Goal: Information Seeking & Learning: Find contact information

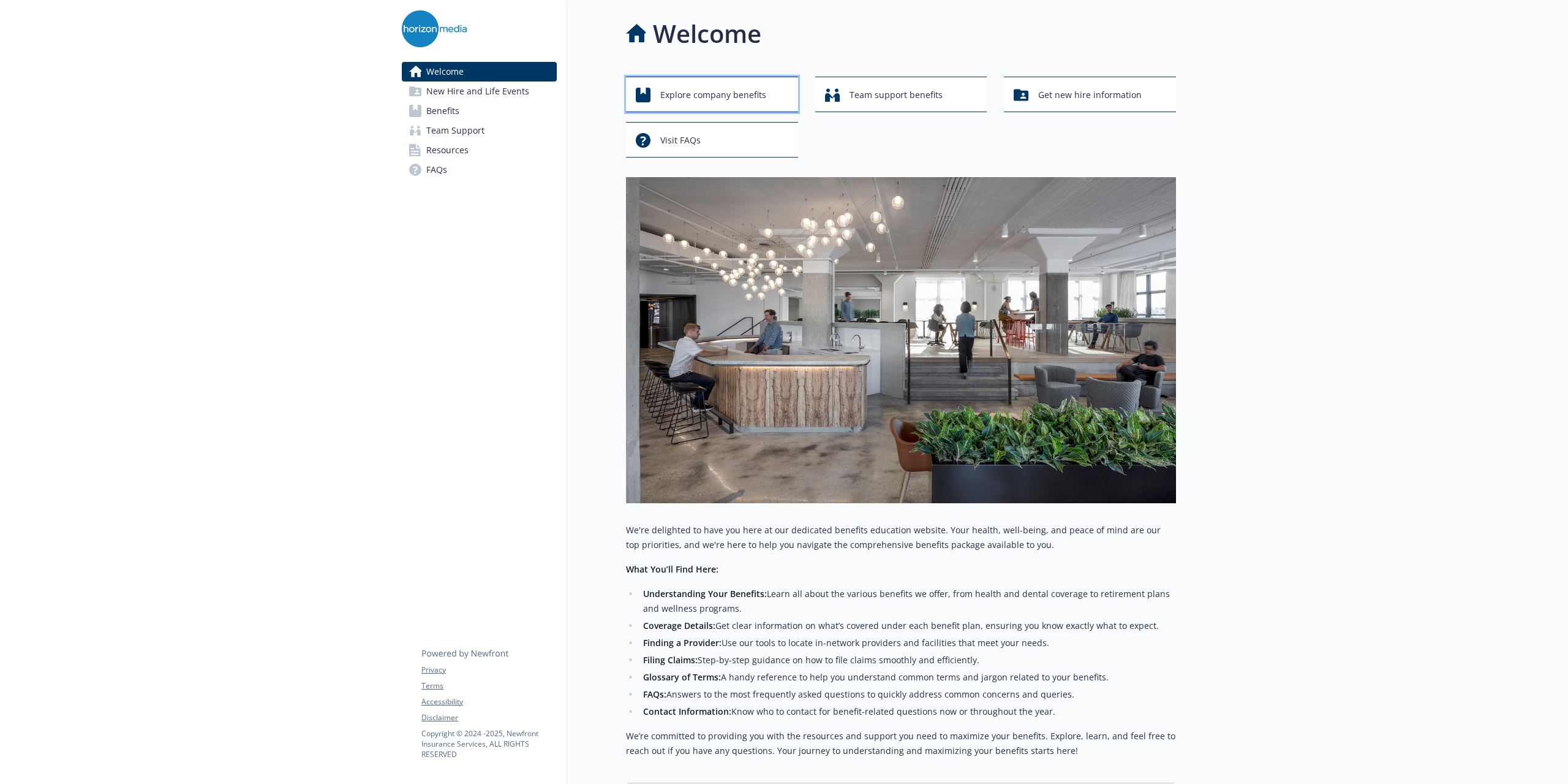
click at [705, 97] on span "Explore company benefits" at bounding box center [713, 95] width 106 height 23
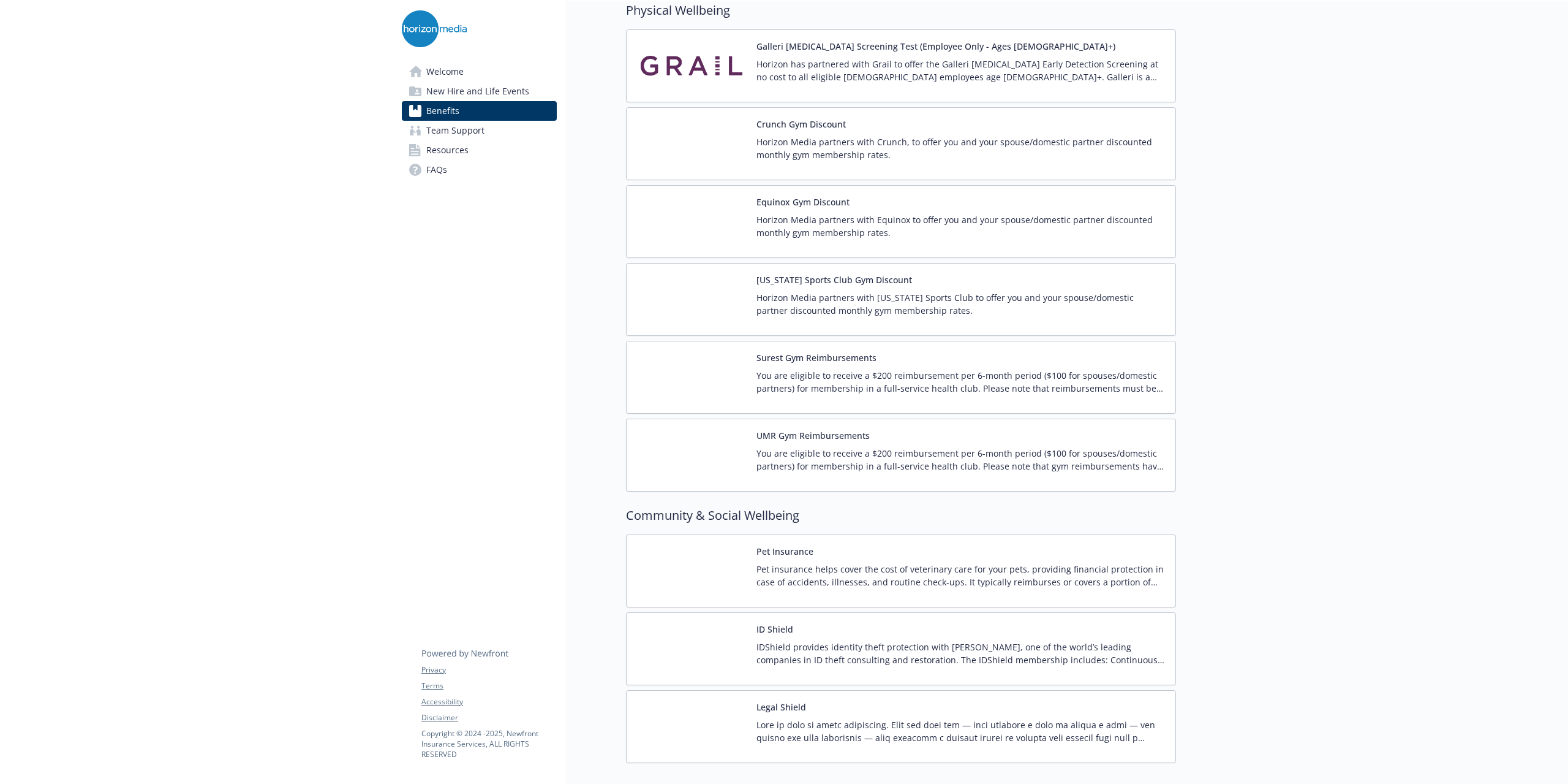
scroll to position [2535, 0]
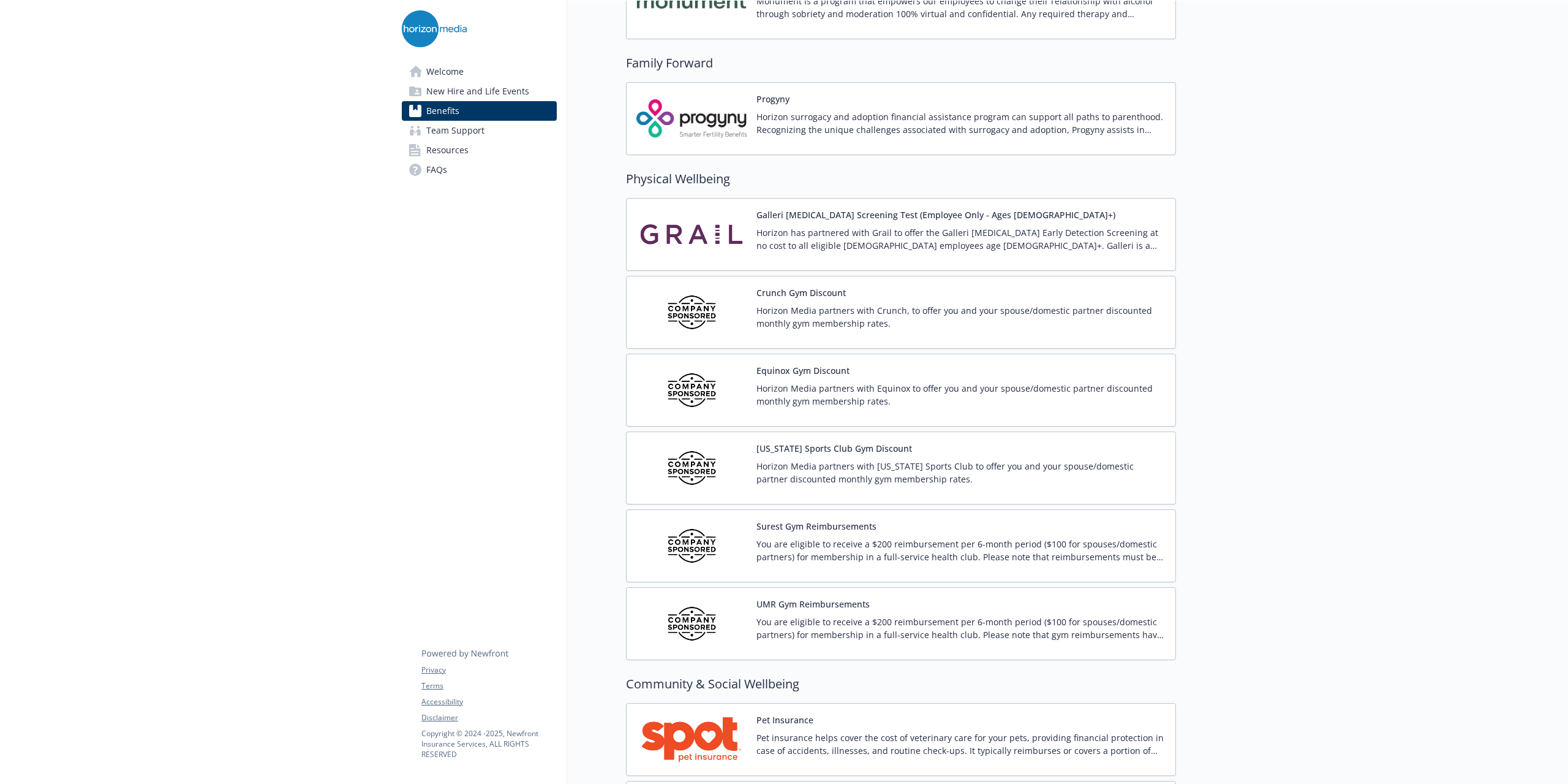
click at [474, 126] on span "Team Support" at bounding box center [455, 130] width 58 height 20
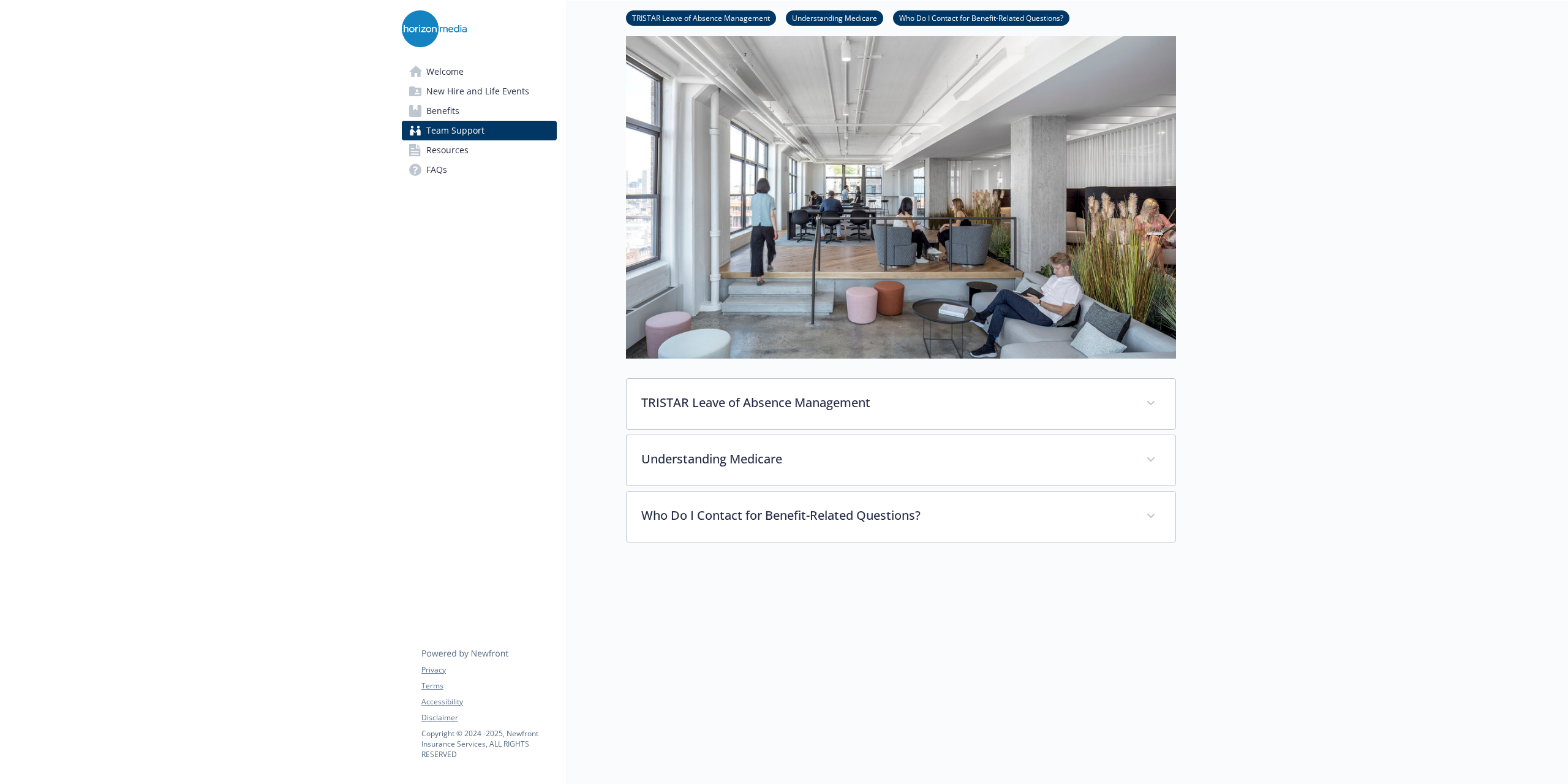
click at [506, 87] on span "New Hire and Life Events" at bounding box center [477, 91] width 103 height 20
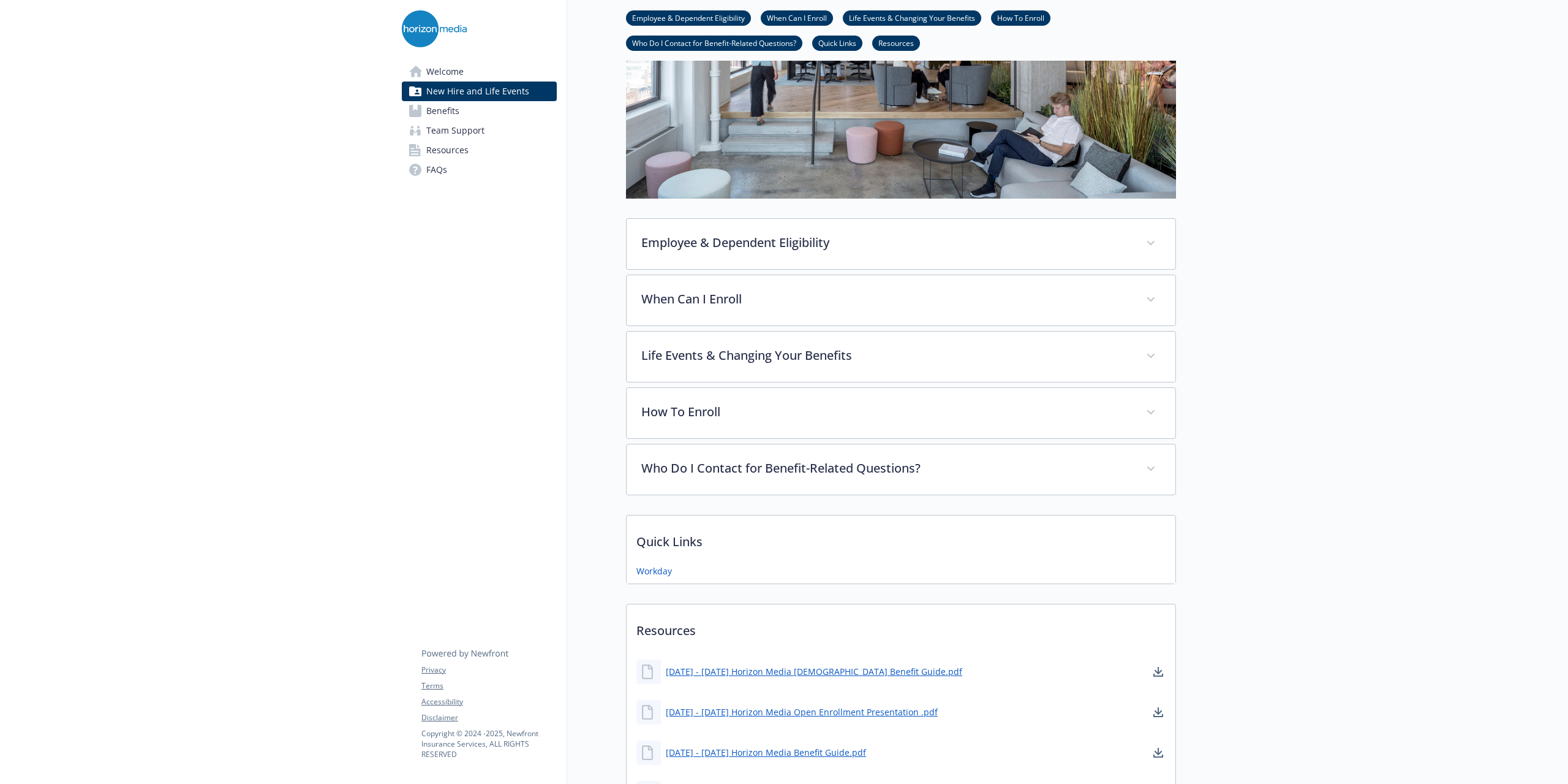
scroll to position [111, 0]
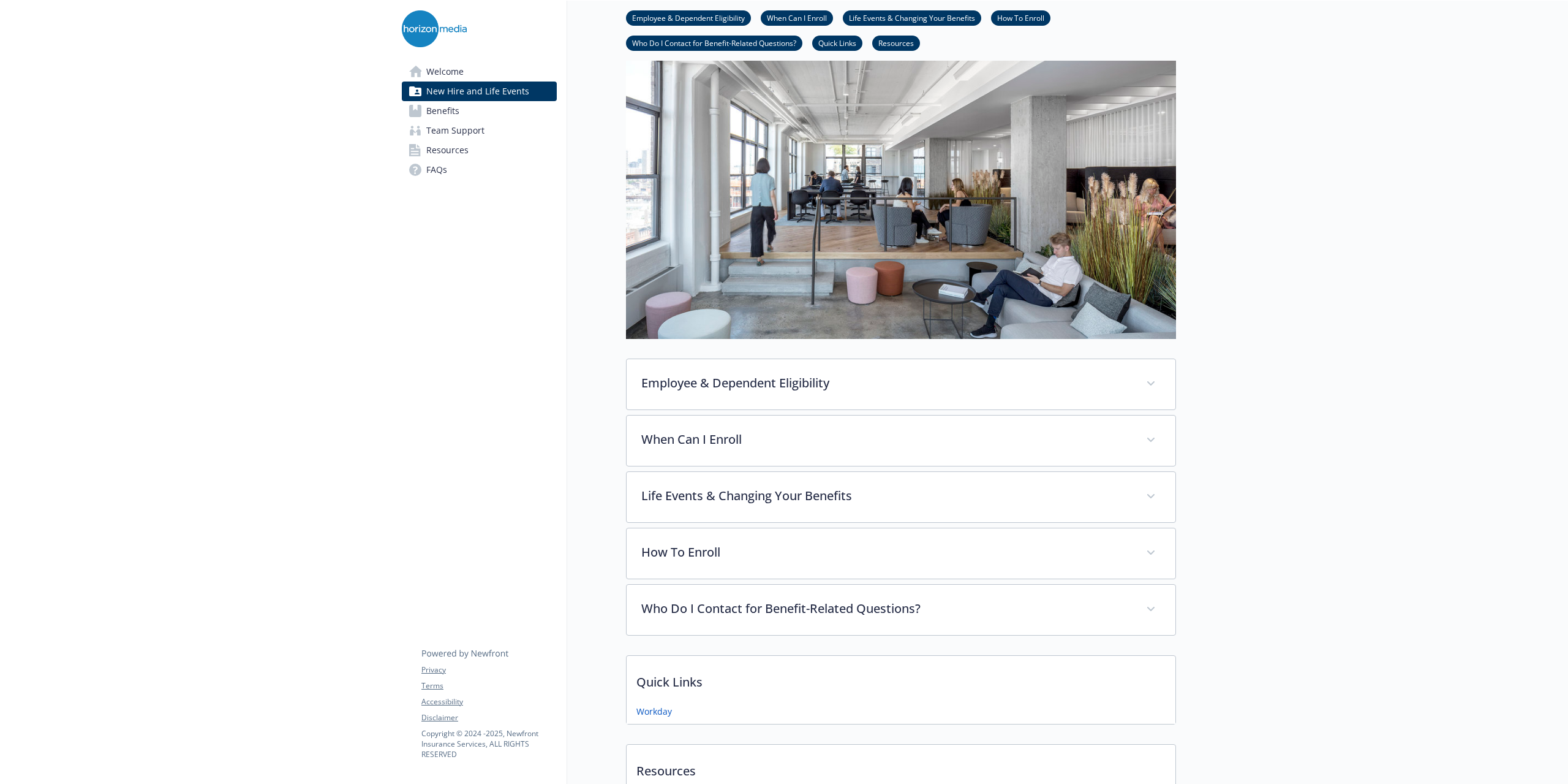
click at [850, 43] on link "Quick Links" at bounding box center [837, 43] width 50 height 11
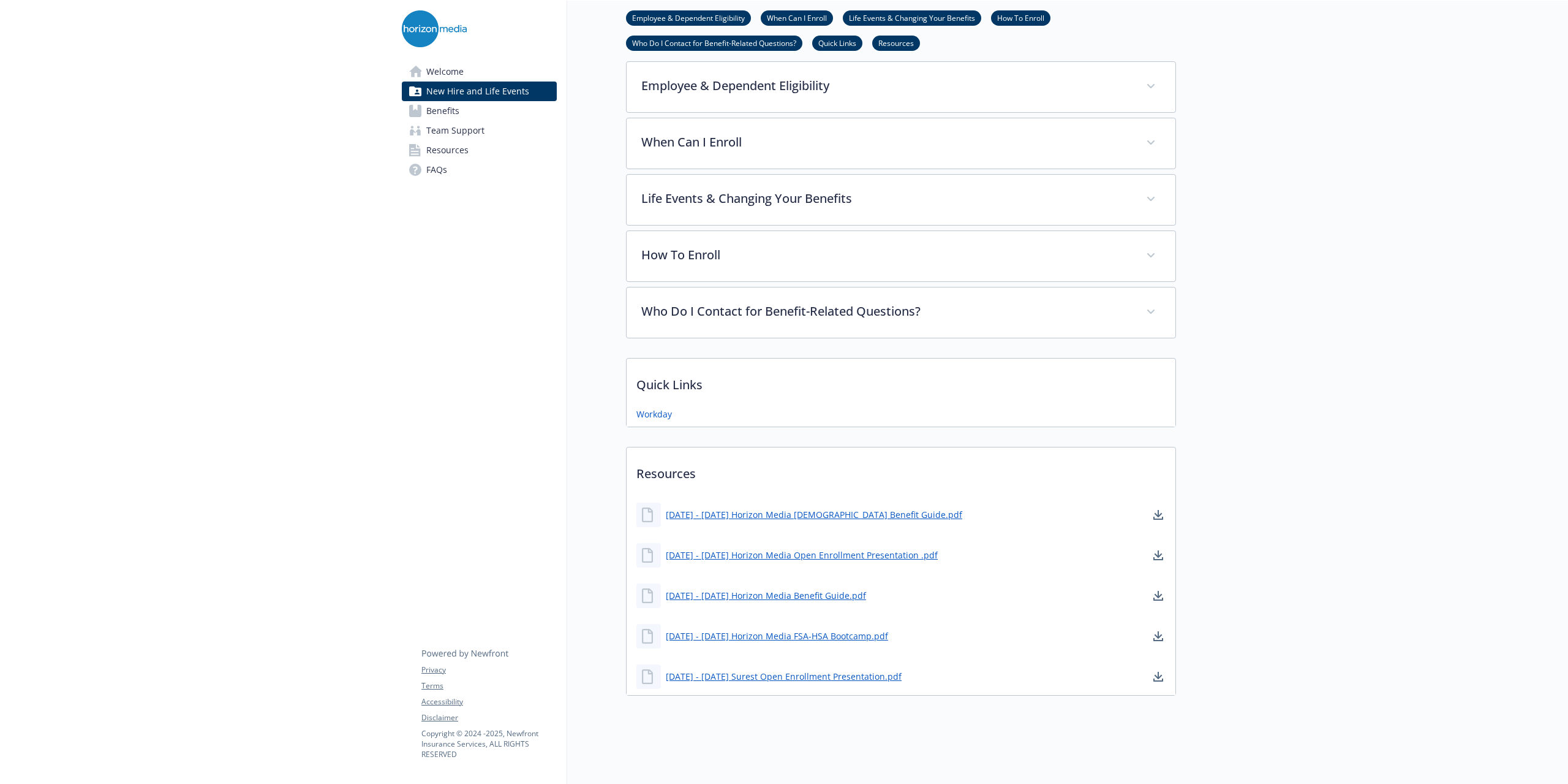
scroll to position [418, 9]
click at [636, 409] on link "Workday" at bounding box center [655, 413] width 38 height 15
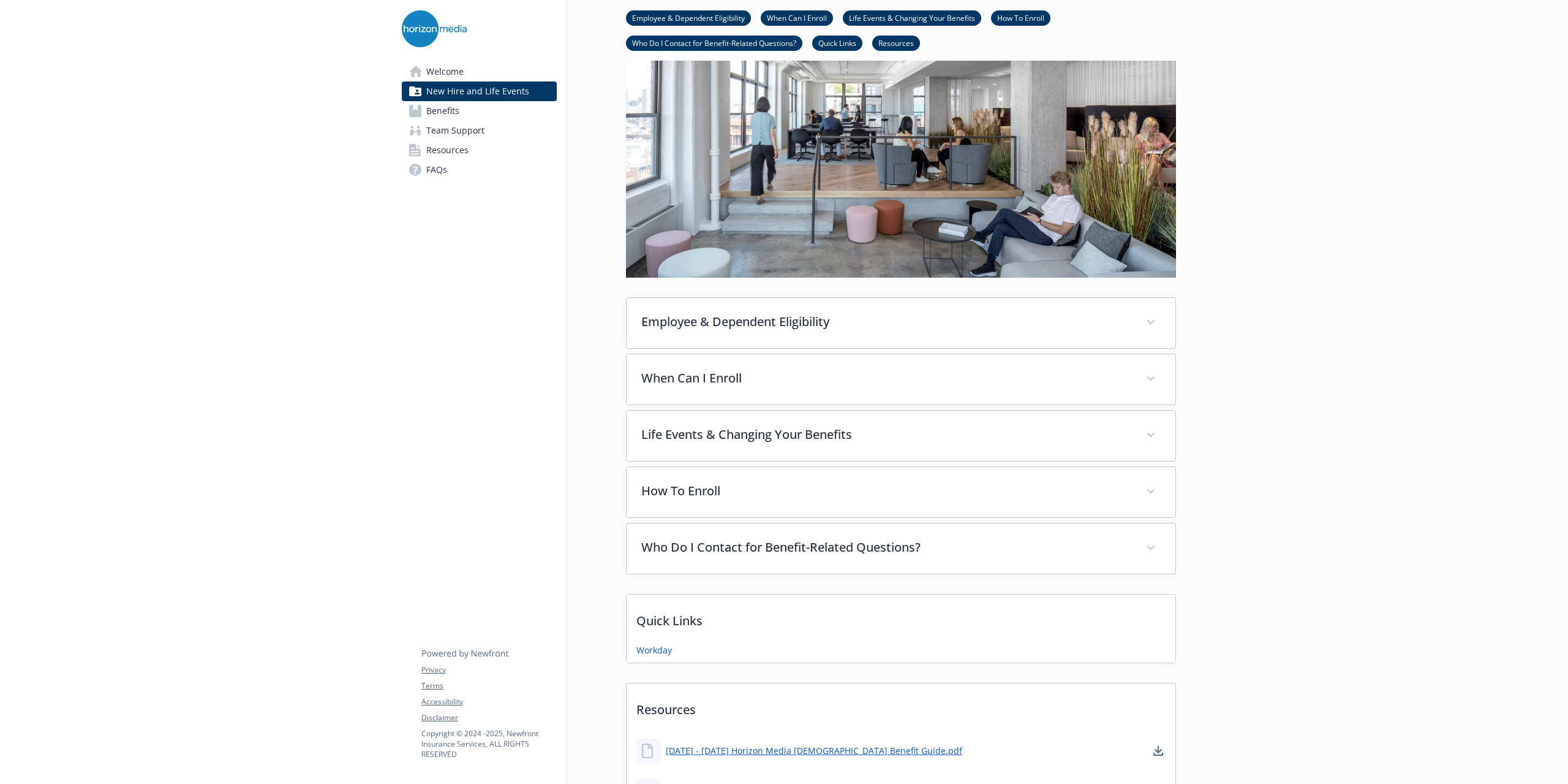
click at [482, 144] on link "Resources" at bounding box center [479, 150] width 155 height 20
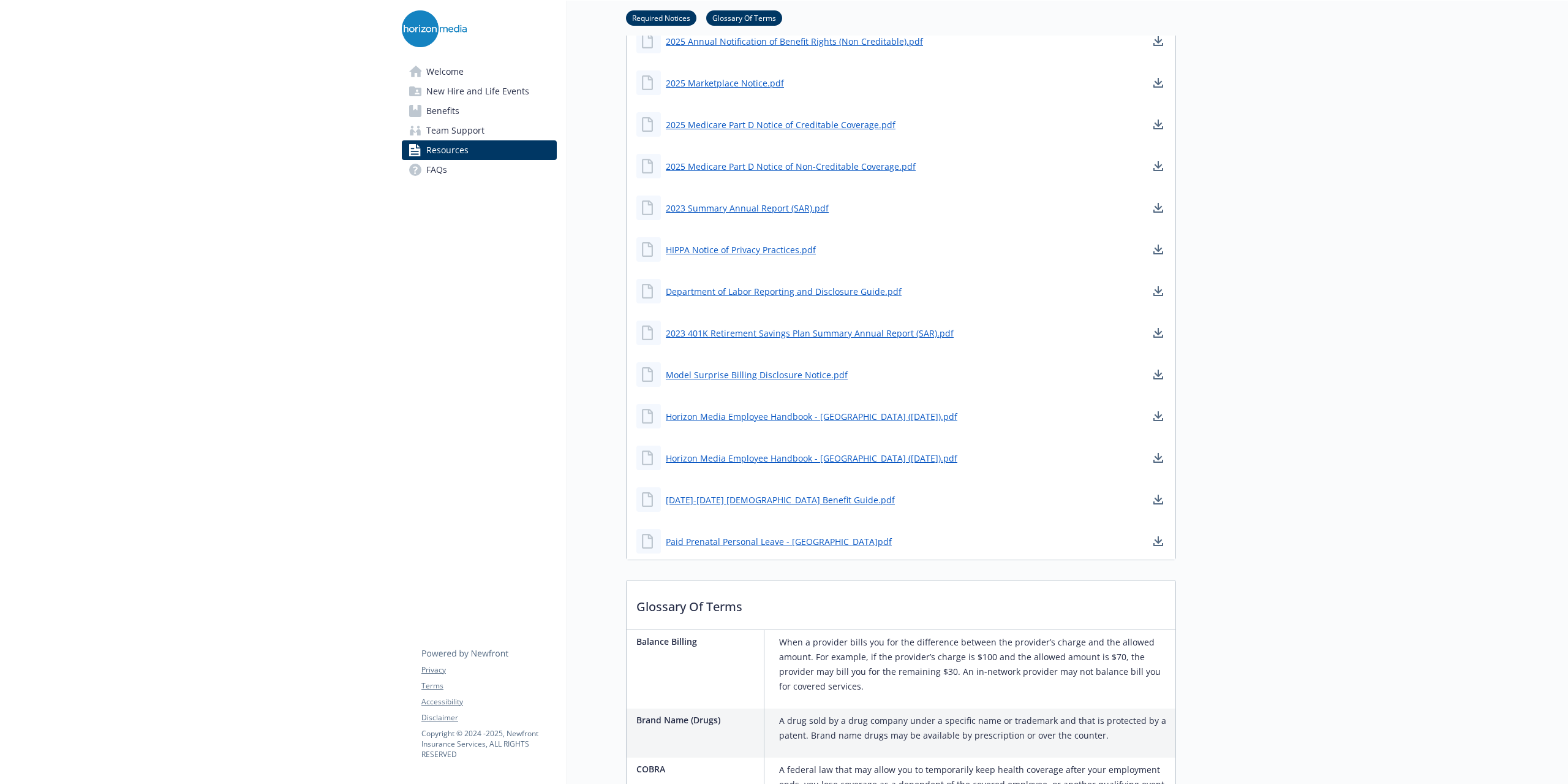
scroll to position [663, 9]
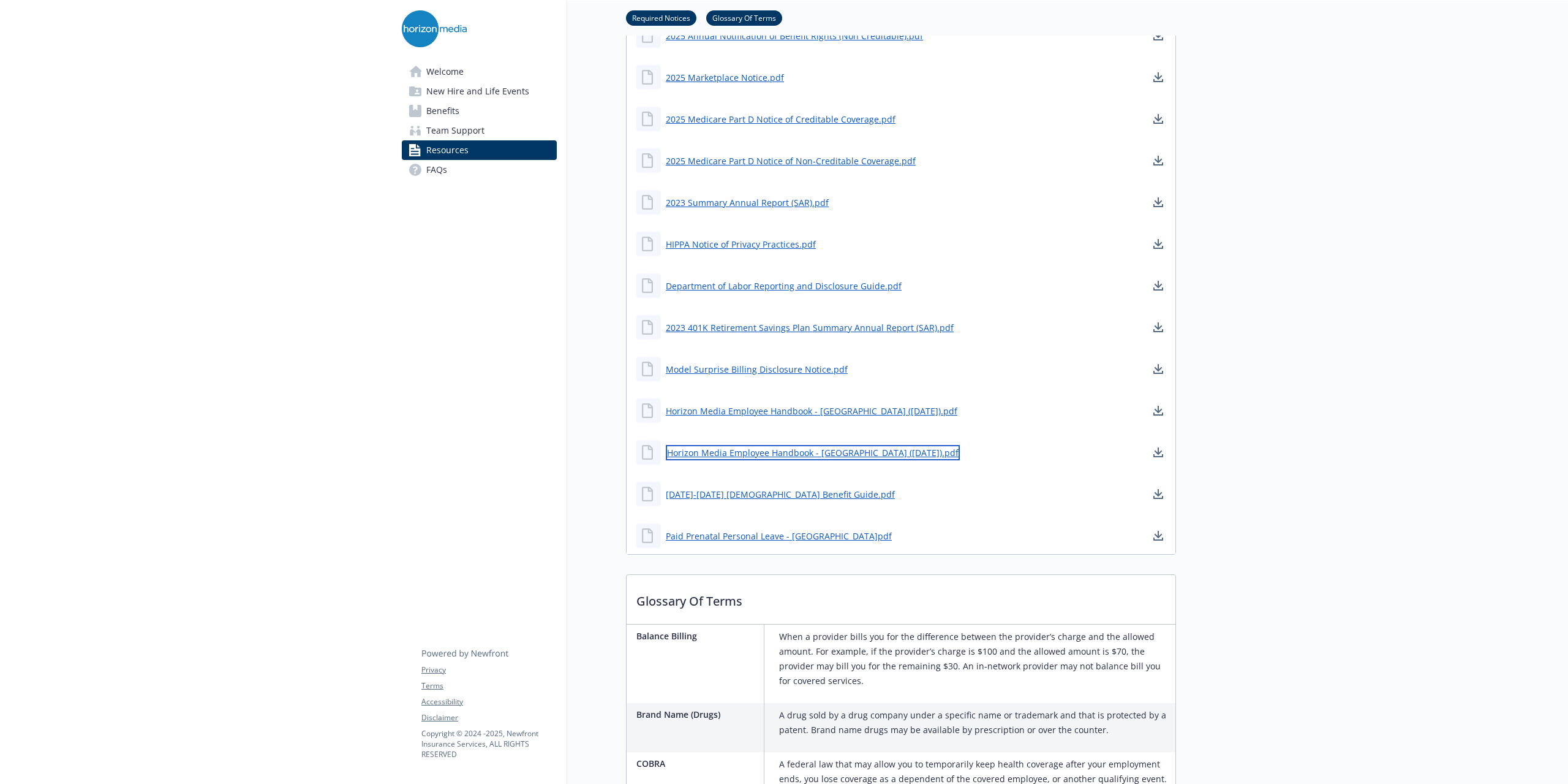
click at [843, 457] on link "Horizon Media Employee Handbook - [GEOGRAPHIC_DATA] ([DATE]).pdf" at bounding box center [812, 453] width 294 height 15
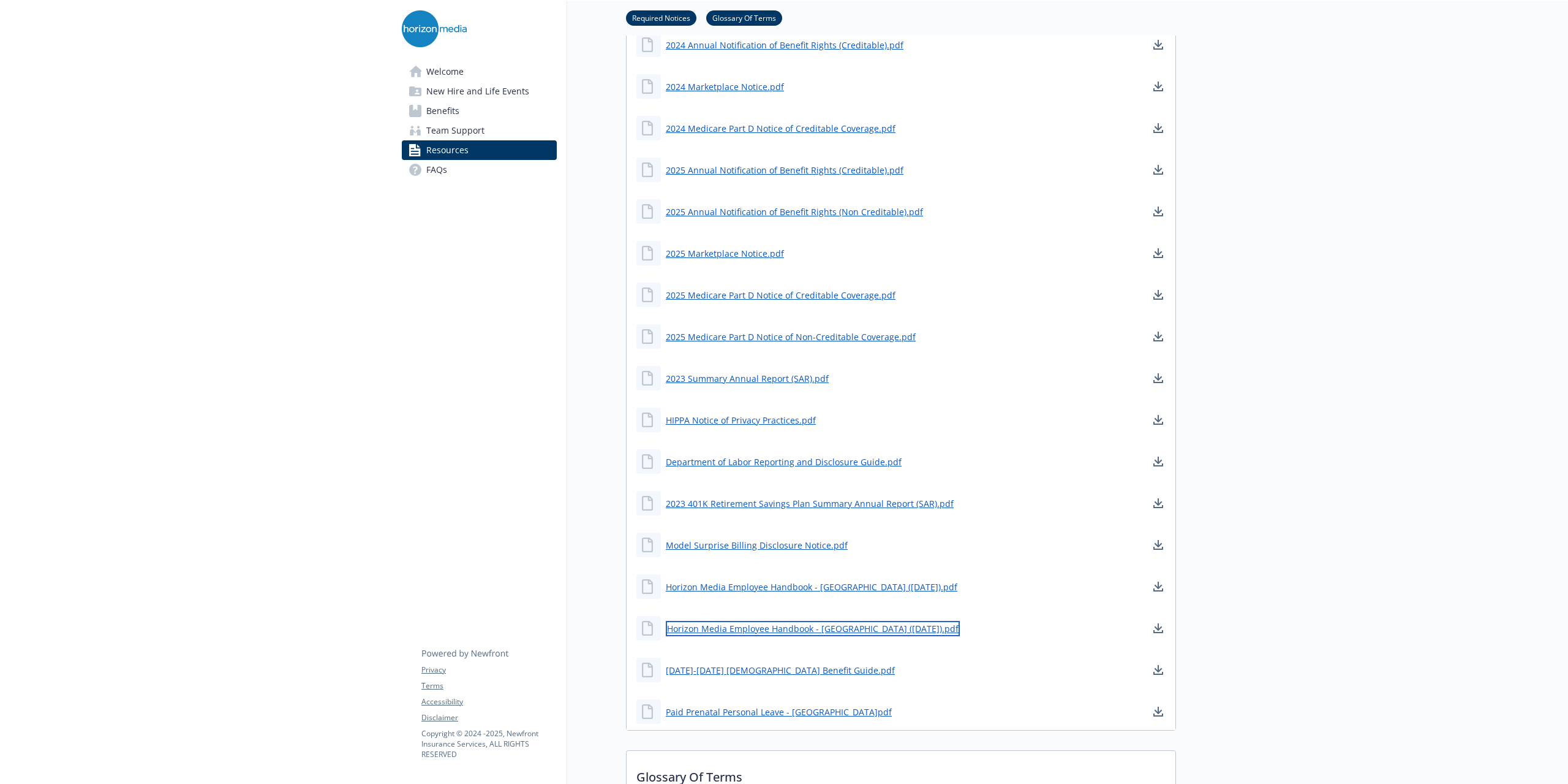
scroll to position [425, 9]
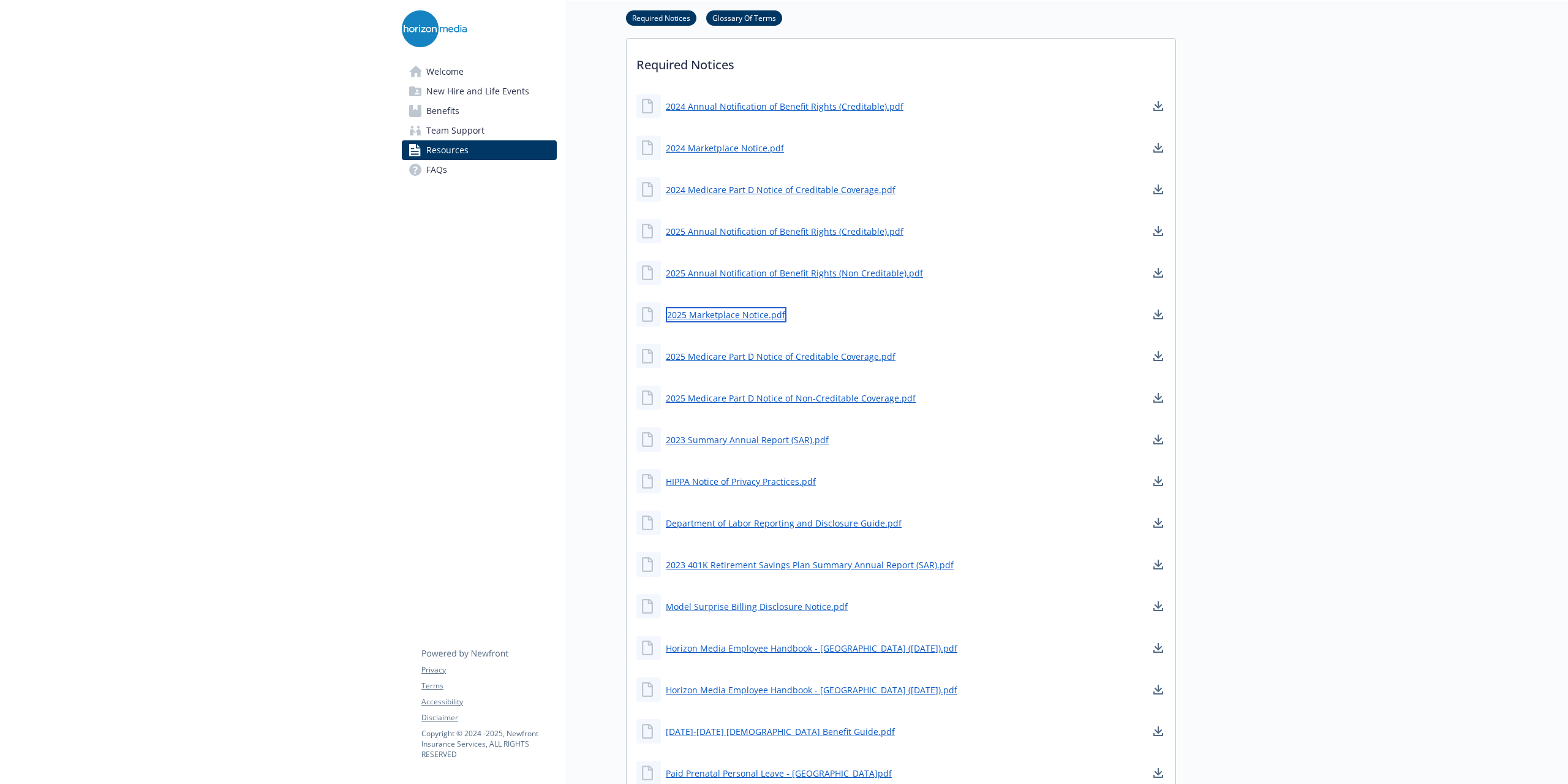
click at [699, 313] on link "2025 Marketplace Notice.pdf" at bounding box center [726, 315] width 121 height 15
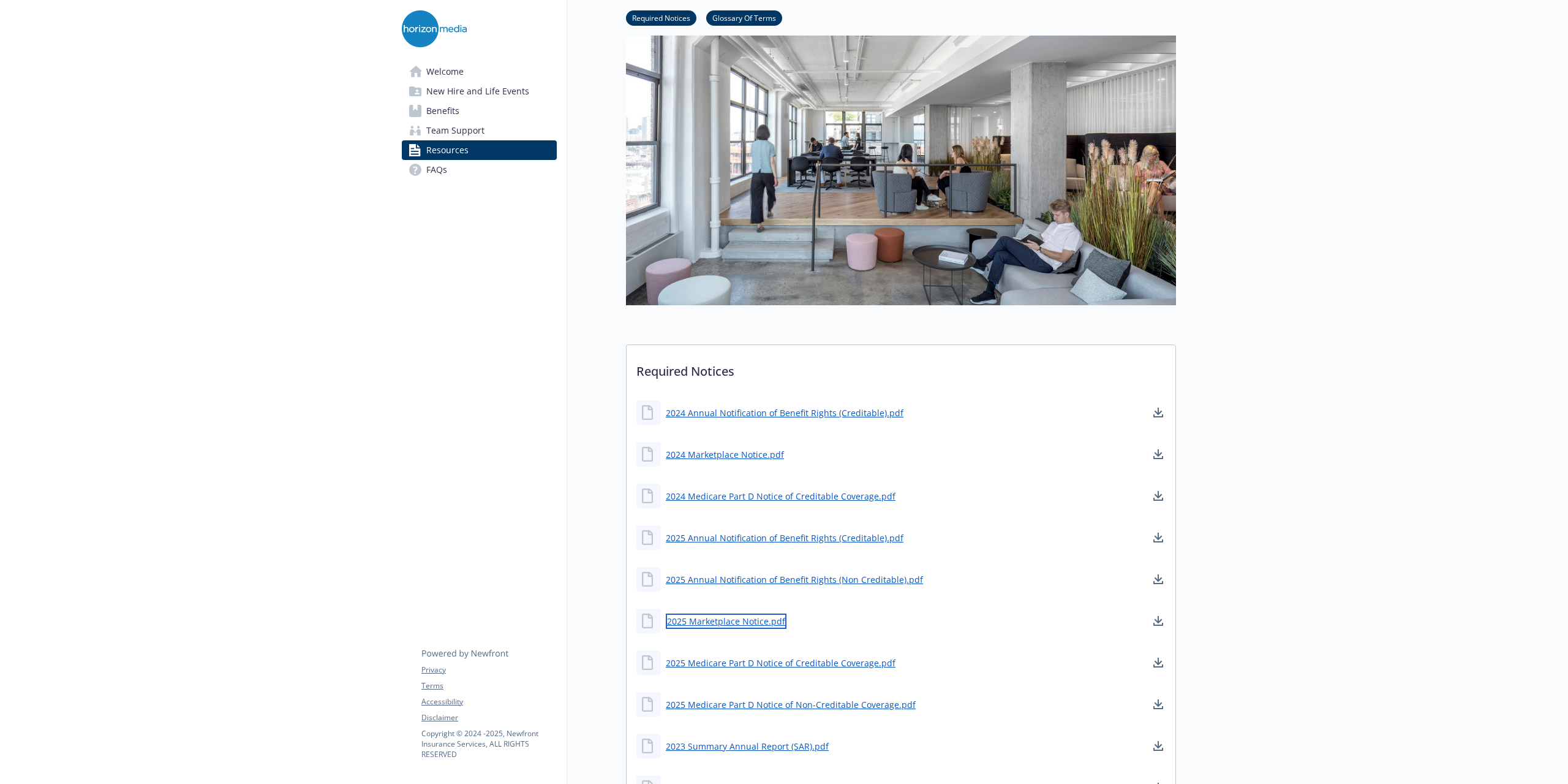
scroll to position [0, 9]
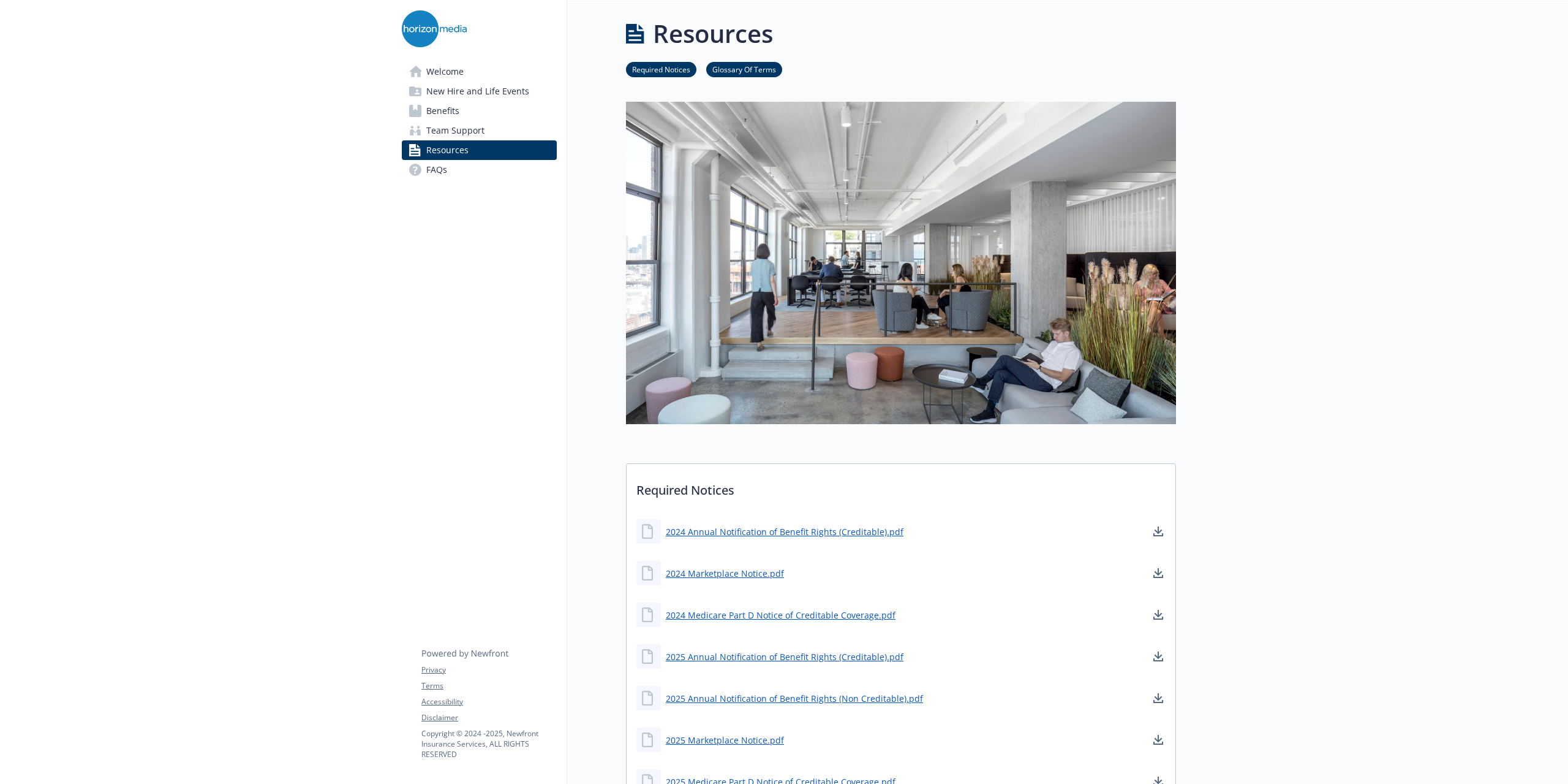
click at [441, 109] on span "Benefits" at bounding box center [443, 110] width 33 height 20
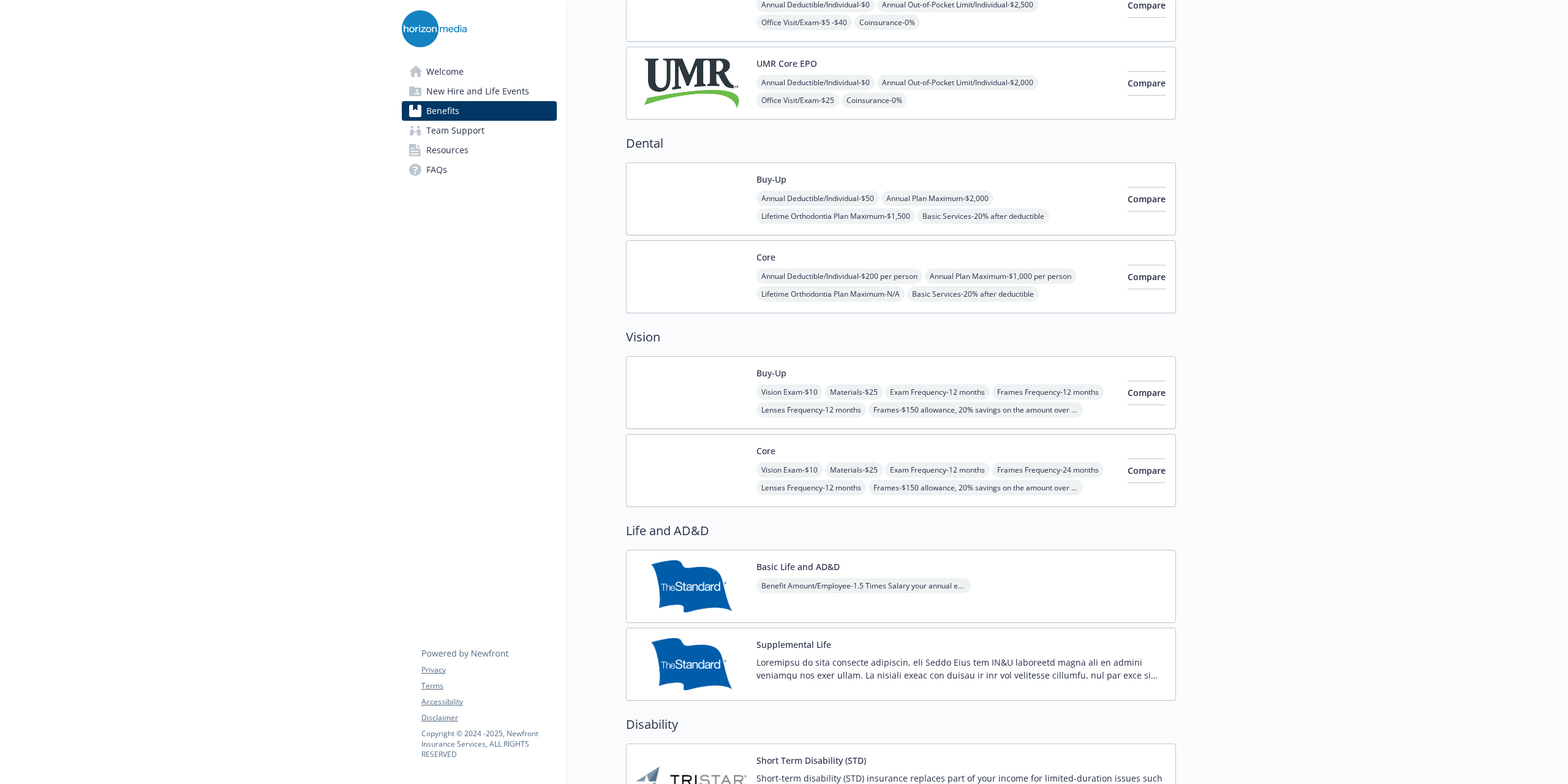
scroll to position [0, 9]
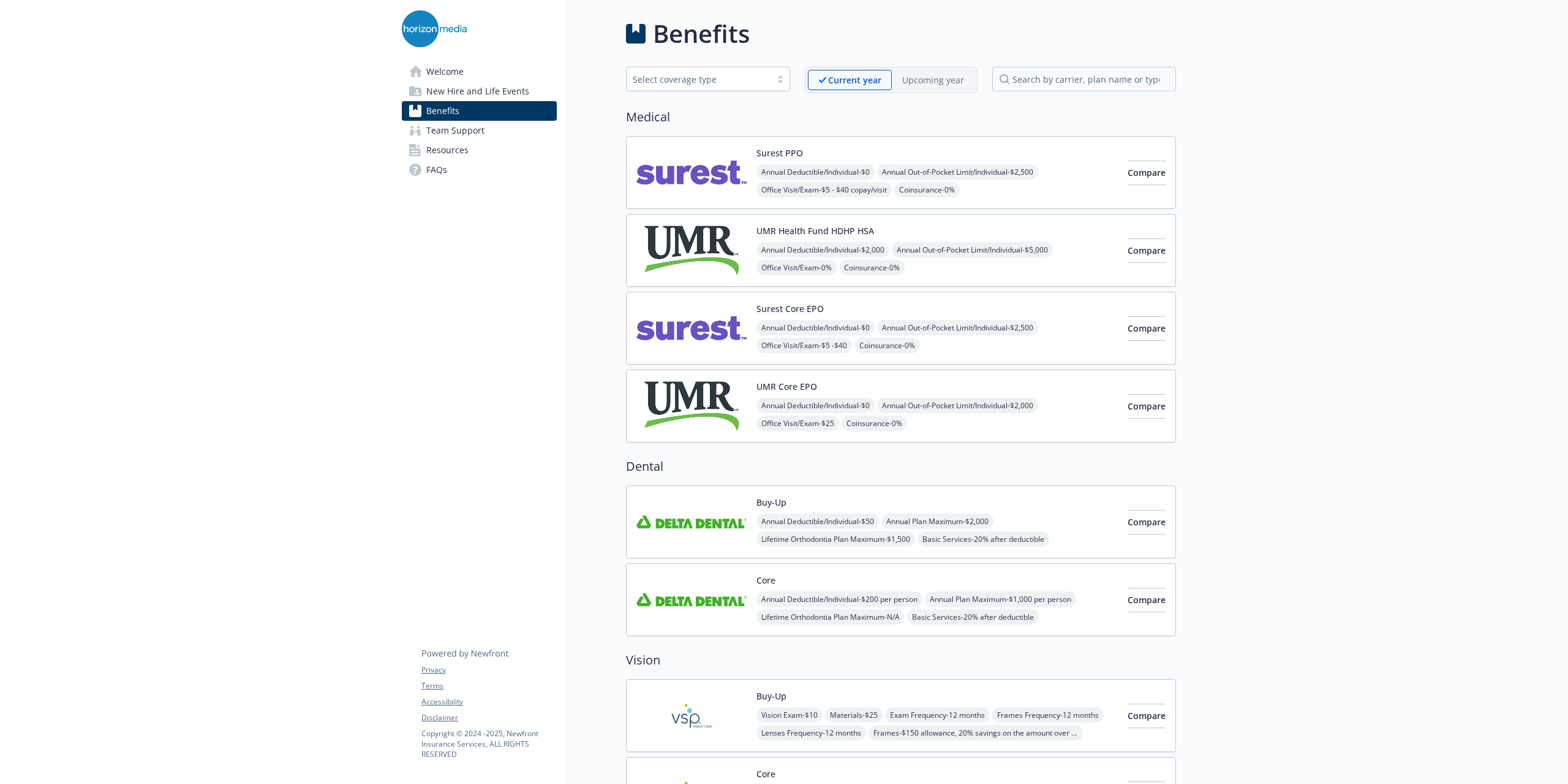
click at [446, 99] on span "New Hire and Life Events" at bounding box center [477, 91] width 103 height 20
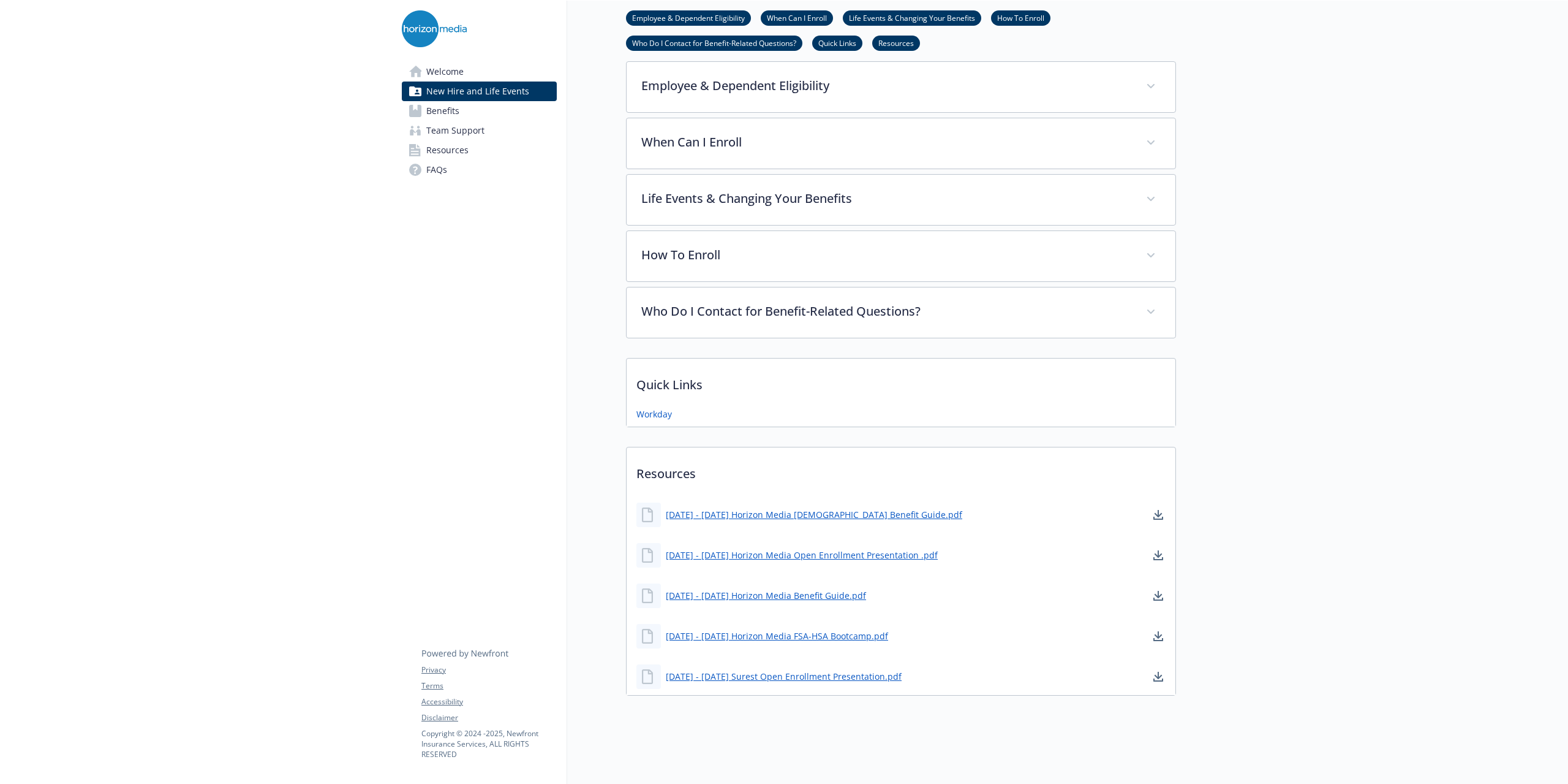
scroll to position [418, 9]
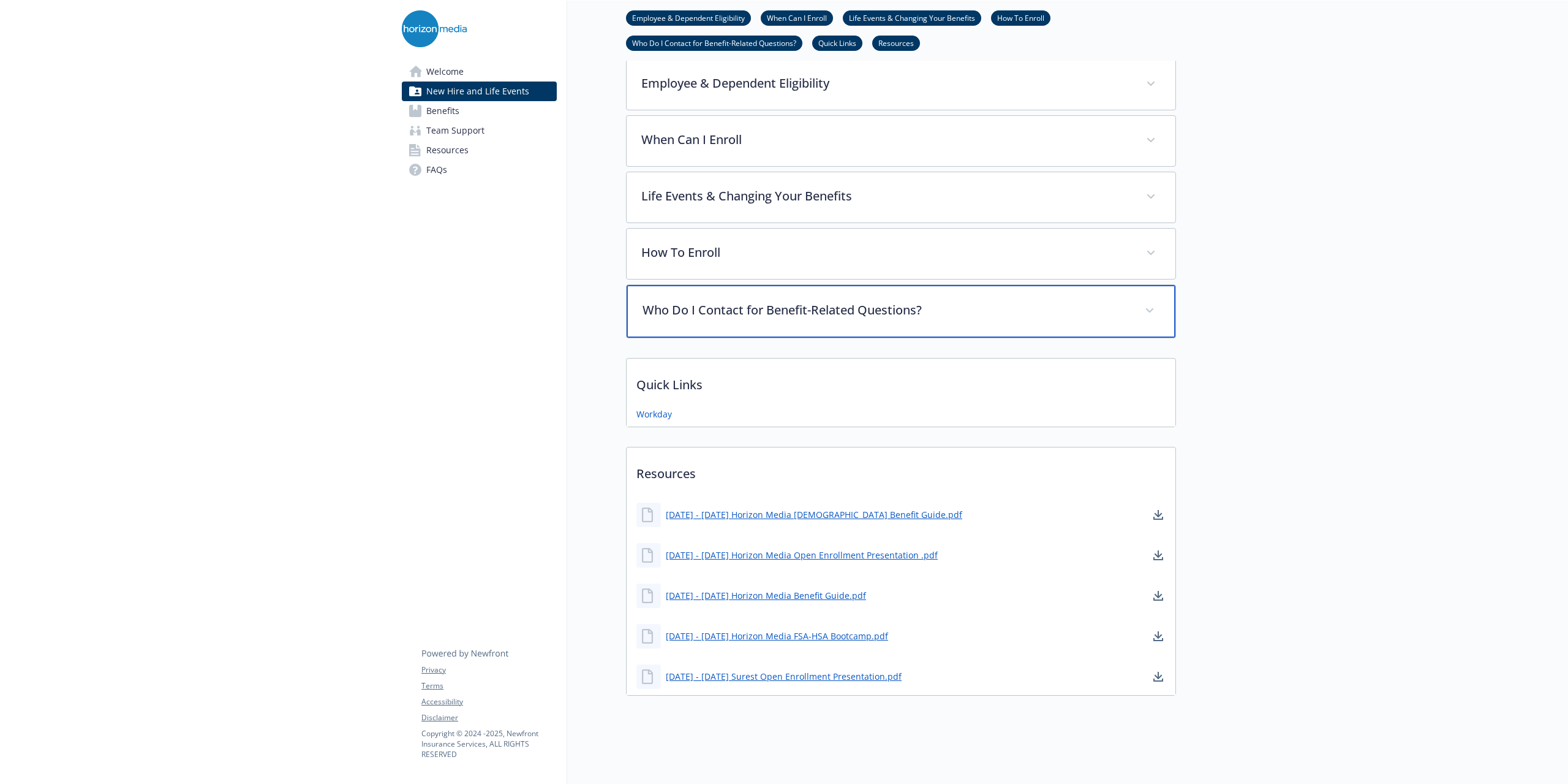
click at [852, 319] on div "Who Do I Contact for Benefit-Related Questions?" at bounding box center [901, 311] width 549 height 53
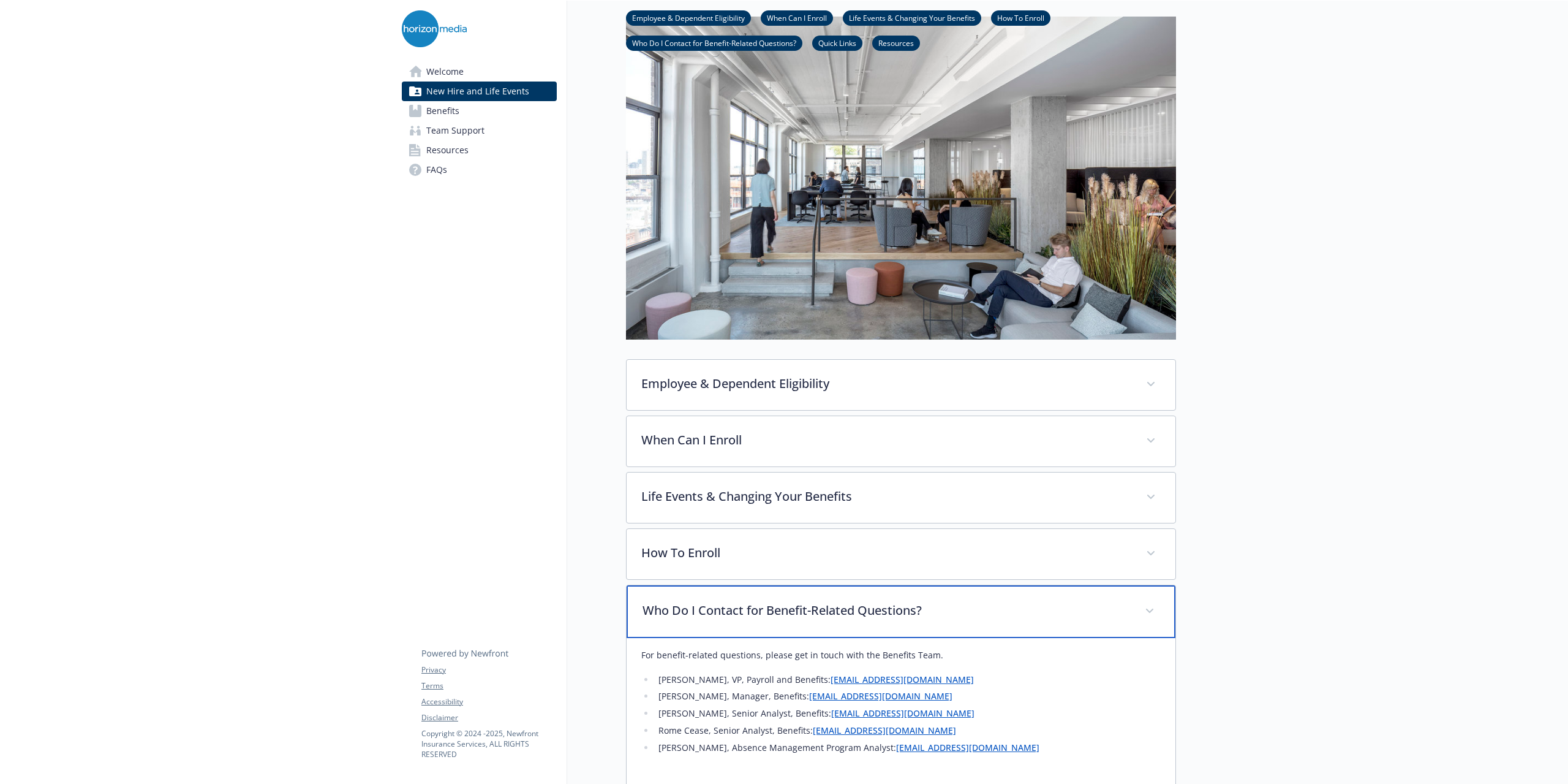
scroll to position [0, 9]
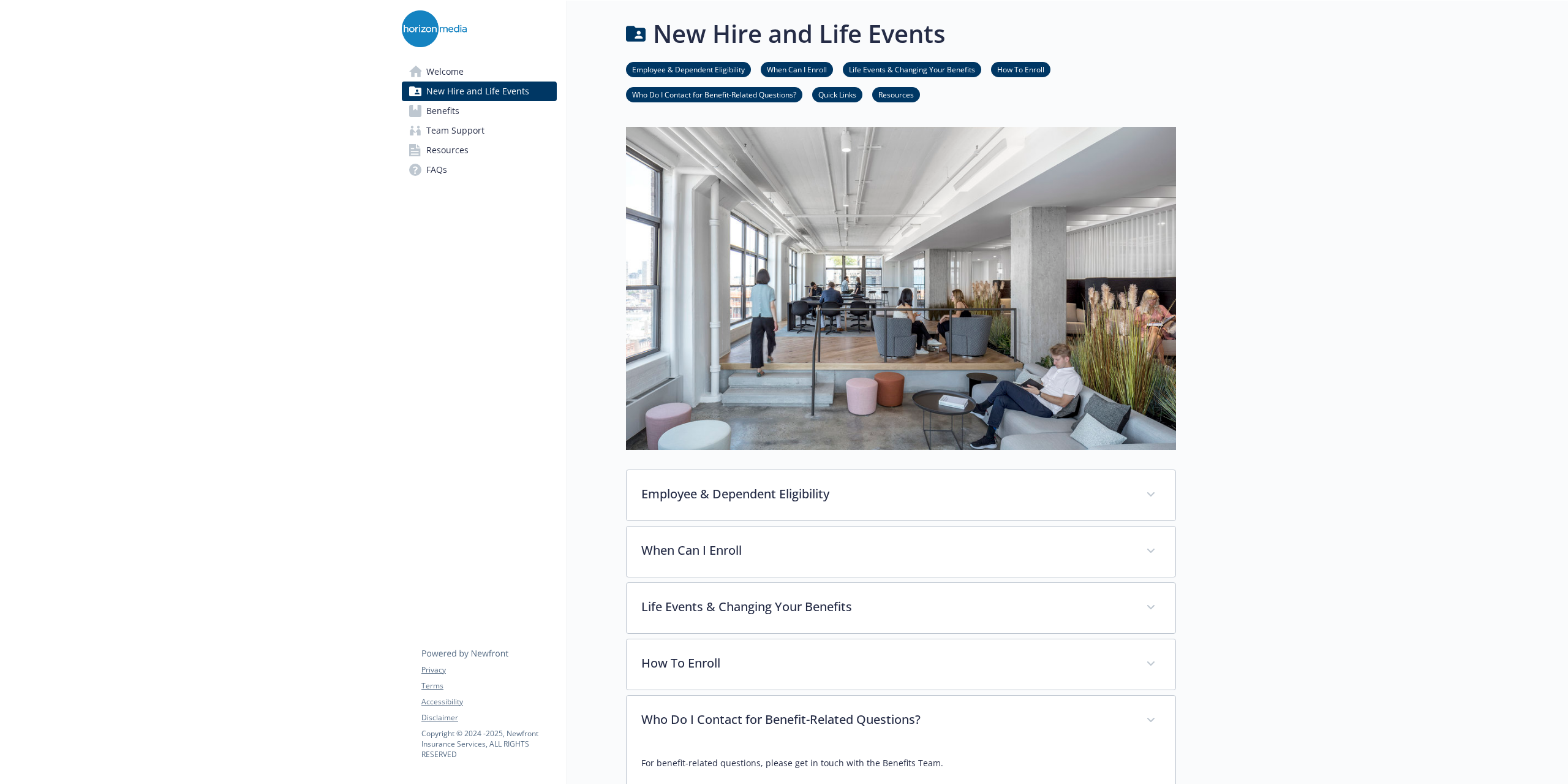
click at [408, 62] on link "Welcome" at bounding box center [479, 72] width 155 height 20
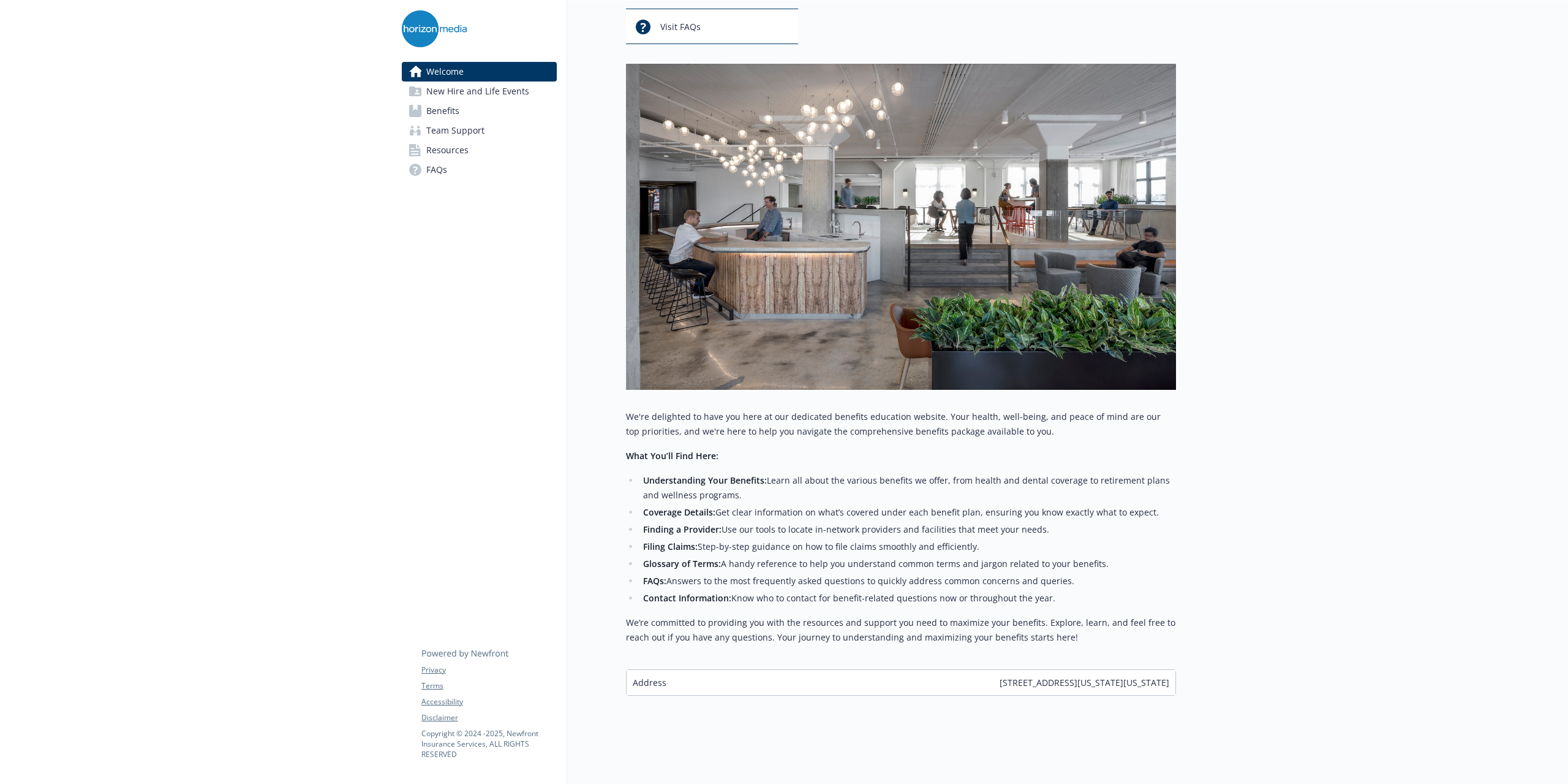
scroll to position [0, 9]
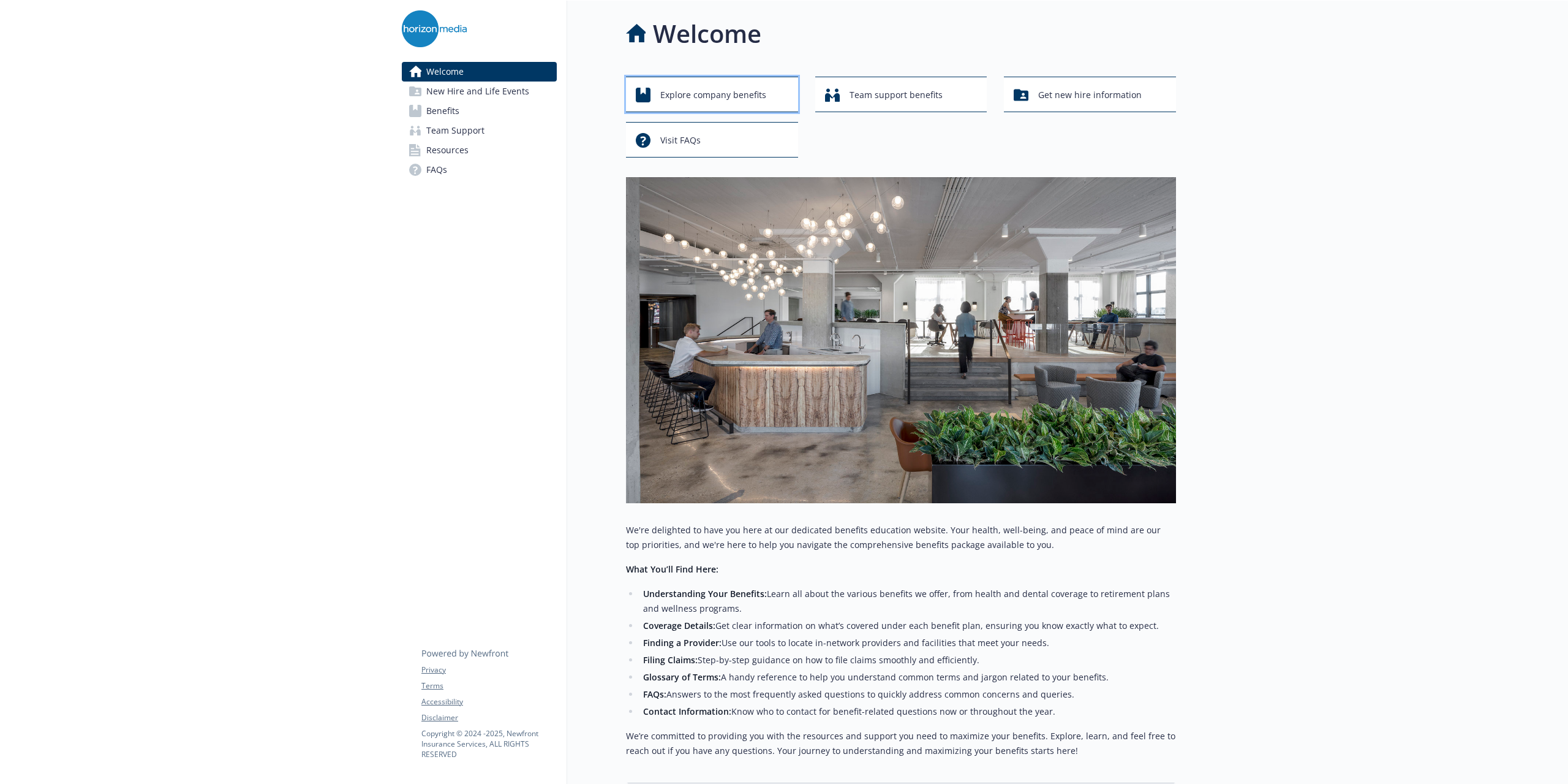
click at [705, 107] on button "Explore company benefits" at bounding box center [712, 94] width 172 height 36
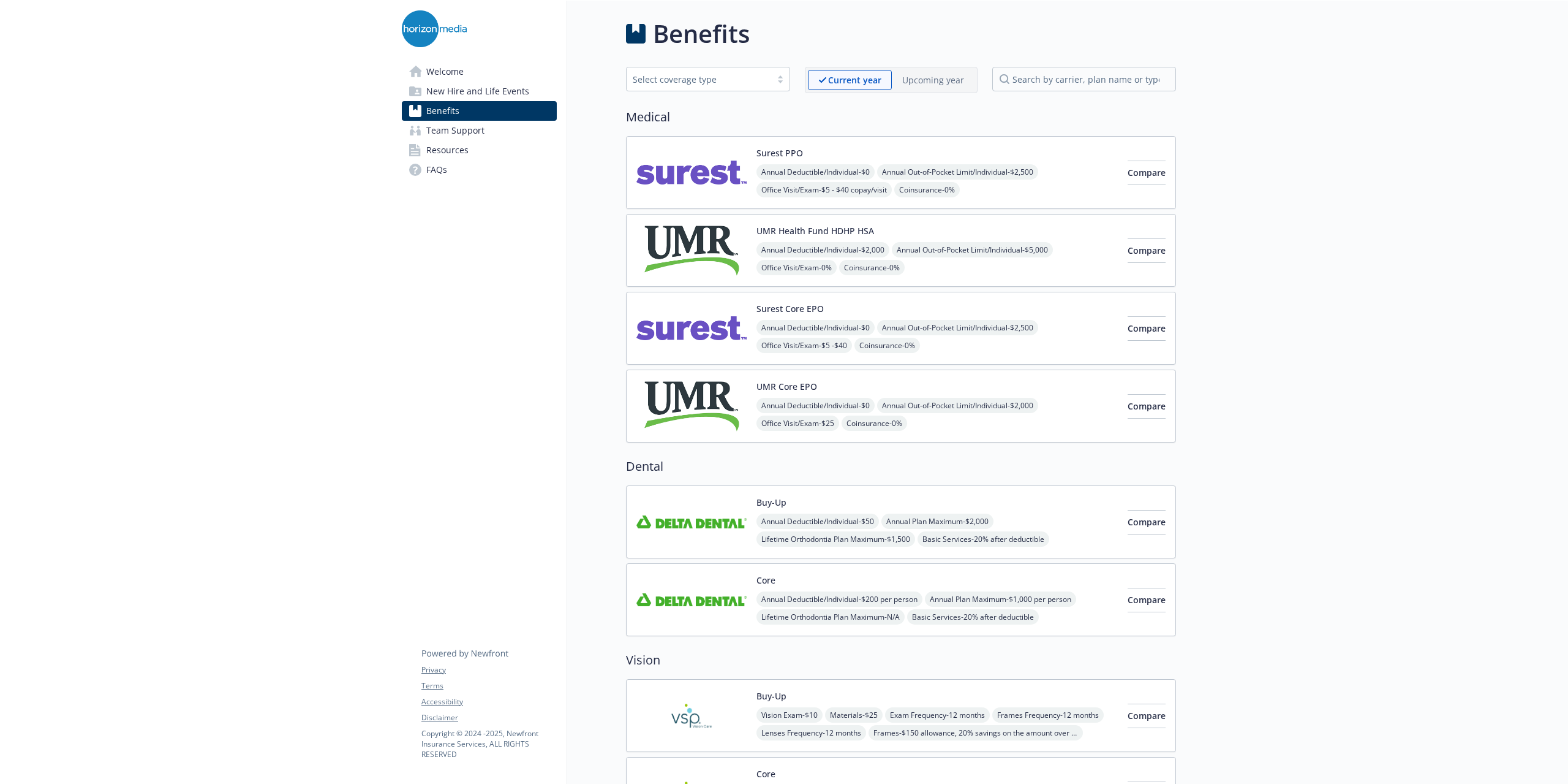
click at [489, 133] on link "Team Support" at bounding box center [479, 130] width 155 height 20
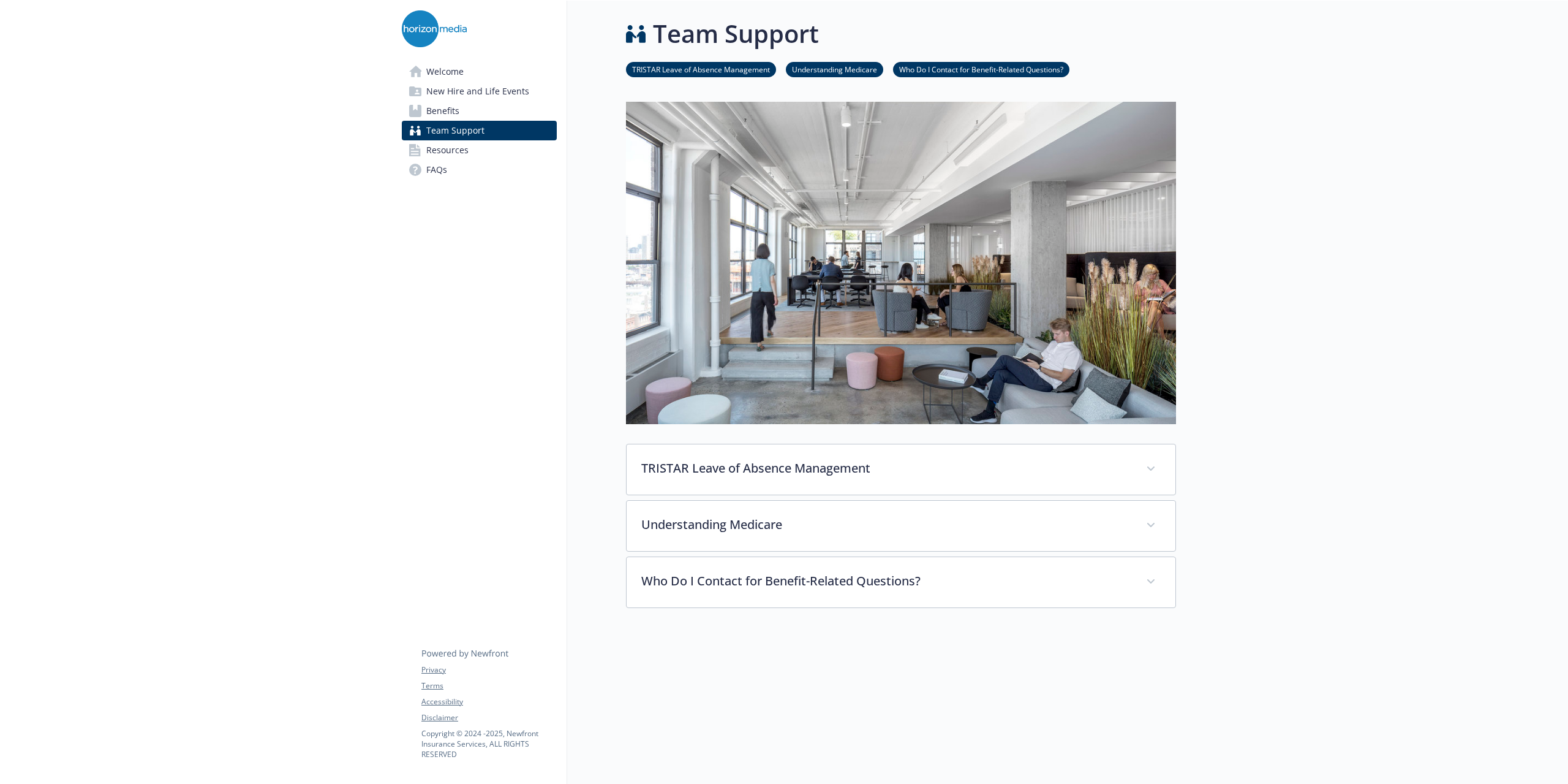
click at [473, 155] on link "Resources" at bounding box center [479, 150] width 155 height 20
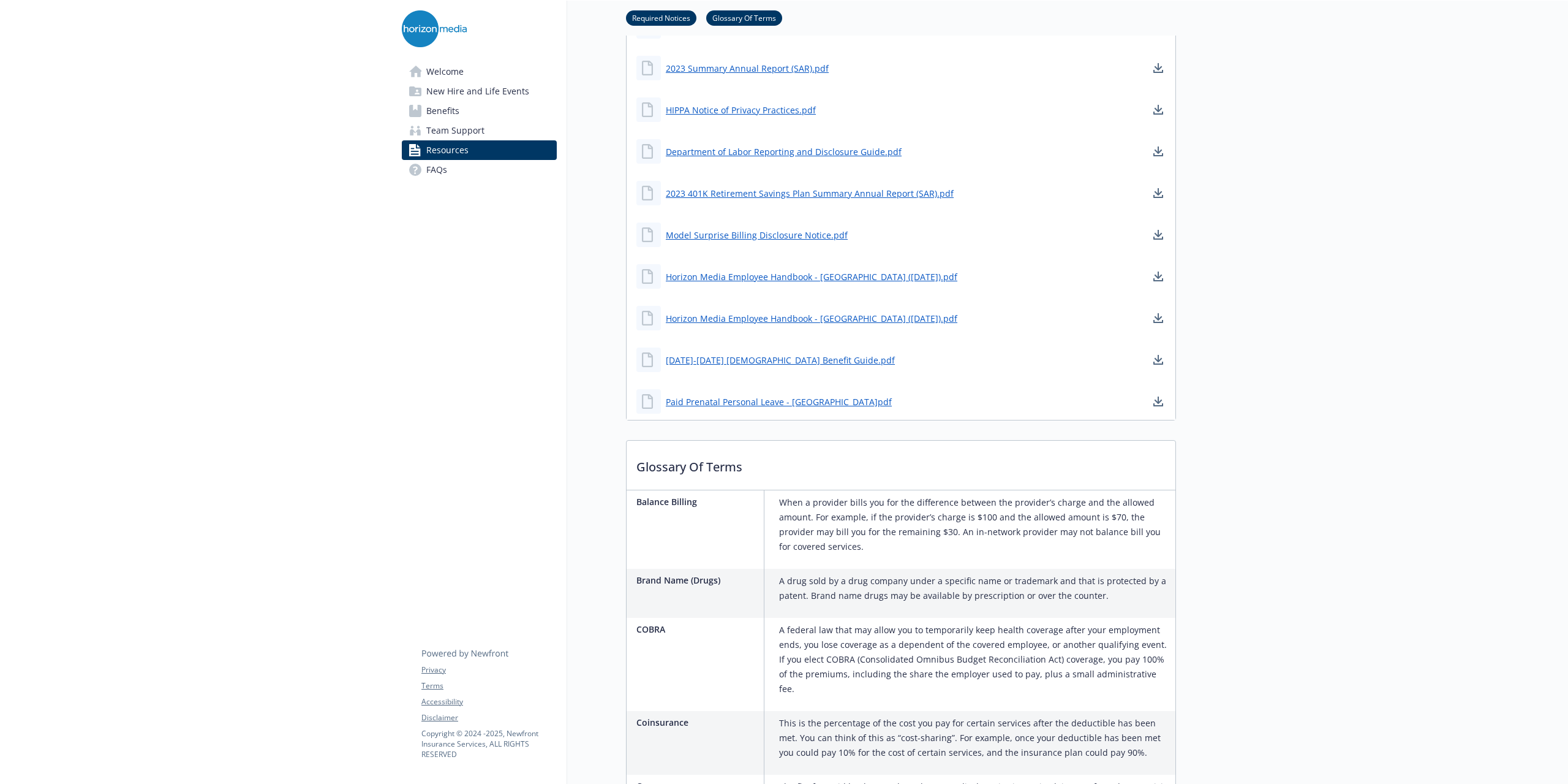
scroll to position [735, 9]
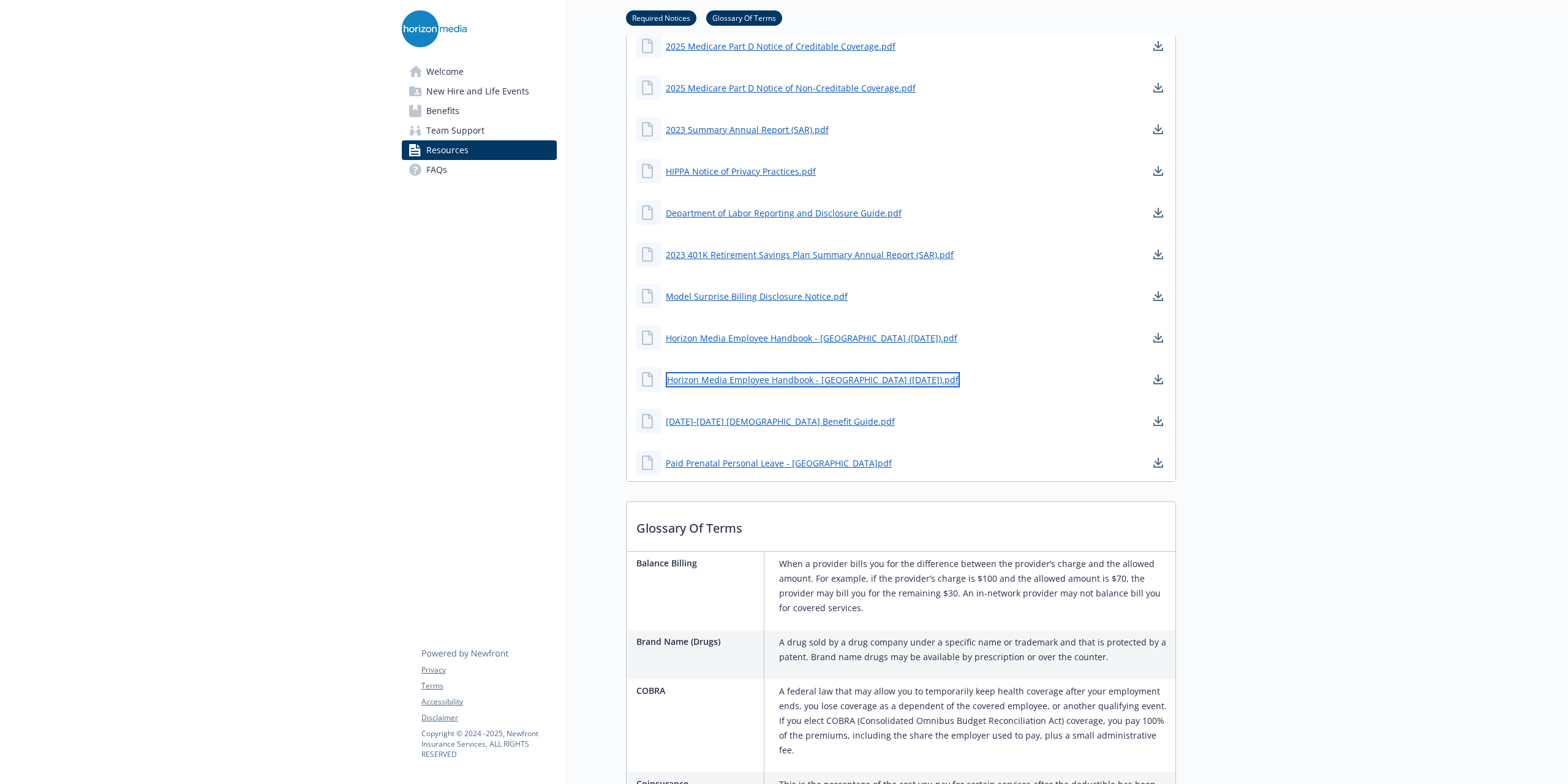
click at [799, 384] on link "Horizon Media Employee Handbook - [GEOGRAPHIC_DATA] ([DATE]).pdf" at bounding box center [812, 380] width 294 height 15
